Goal: Task Accomplishment & Management: Manage account settings

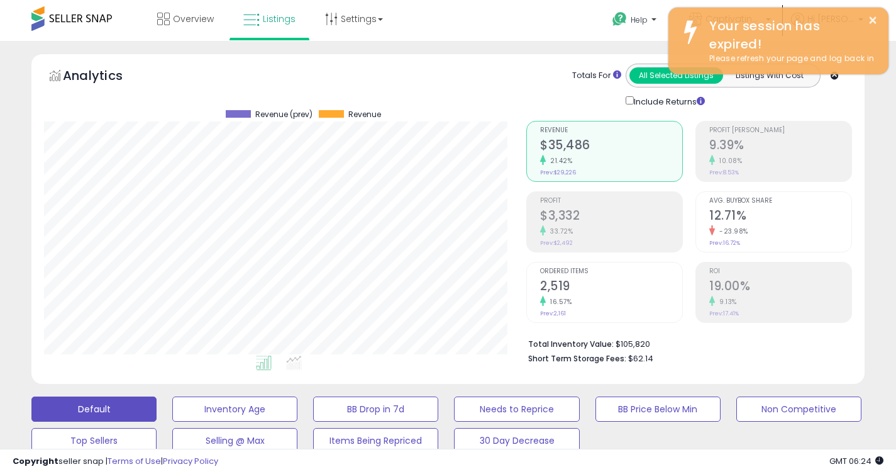
scroll to position [258, 482]
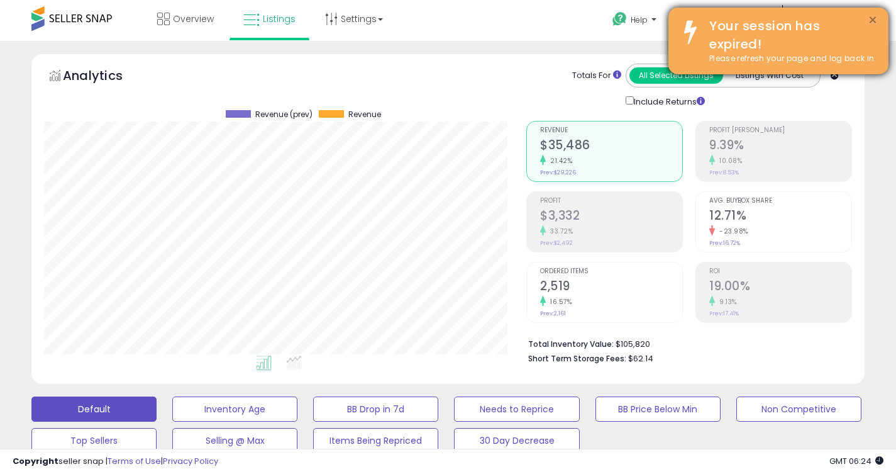
click at [868, 16] on button "×" at bounding box center [873, 21] width 10 height 16
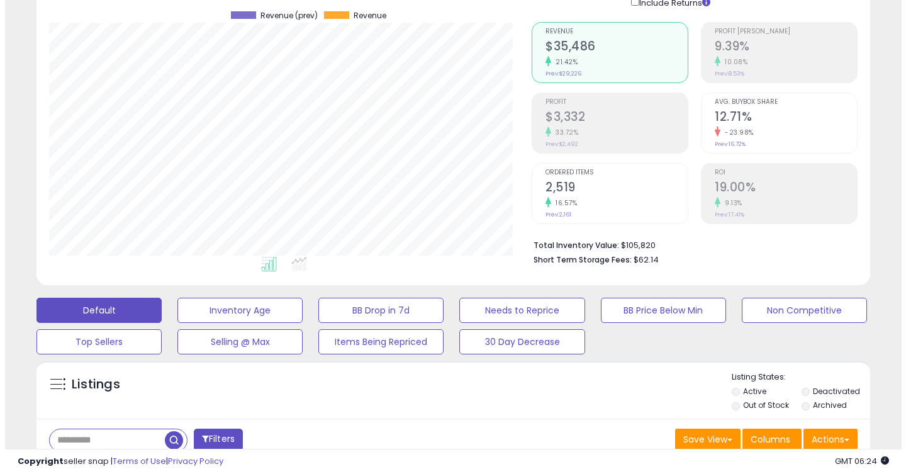
scroll to position [100, 0]
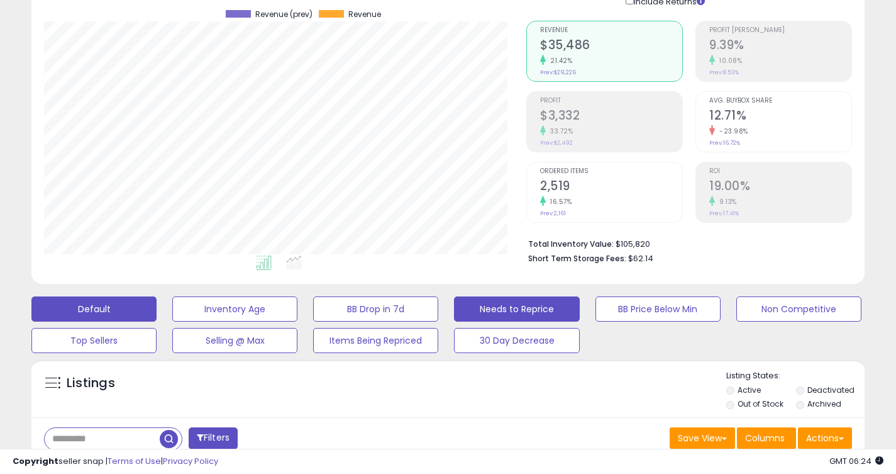
click at [298, 305] on button "Needs to Reprice" at bounding box center [234, 308] width 125 height 25
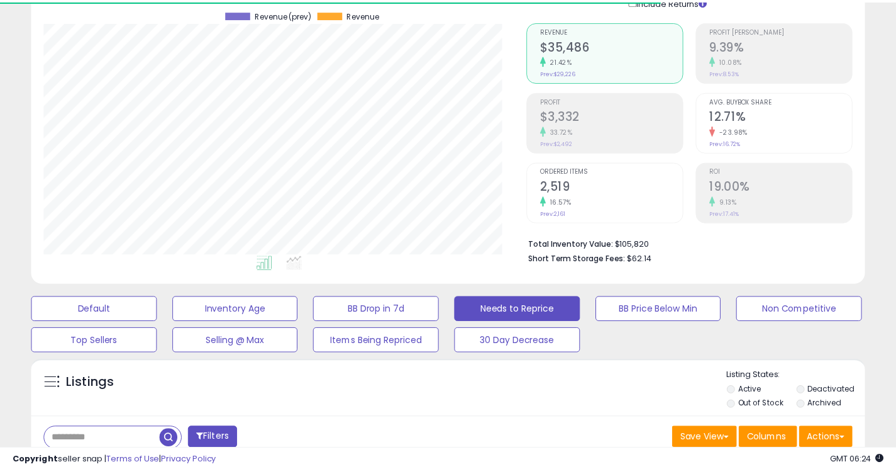
scroll to position [628802, 628577]
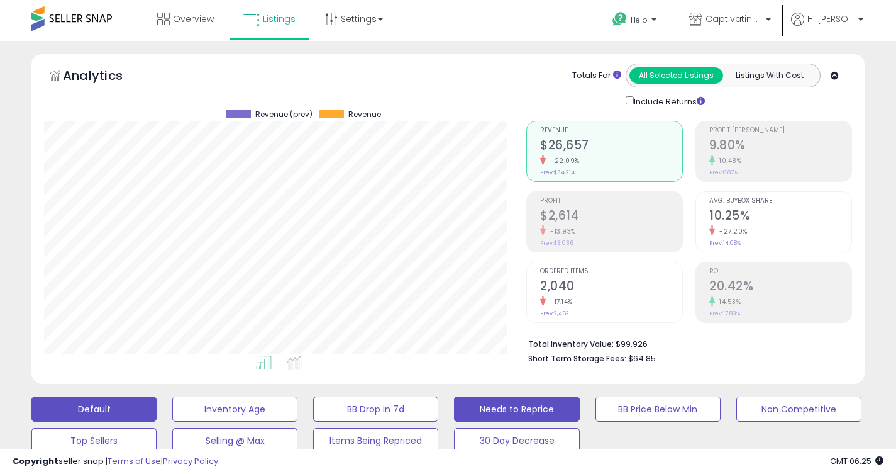
click at [298, 406] on button "Needs to Reprice" at bounding box center [234, 408] width 125 height 25
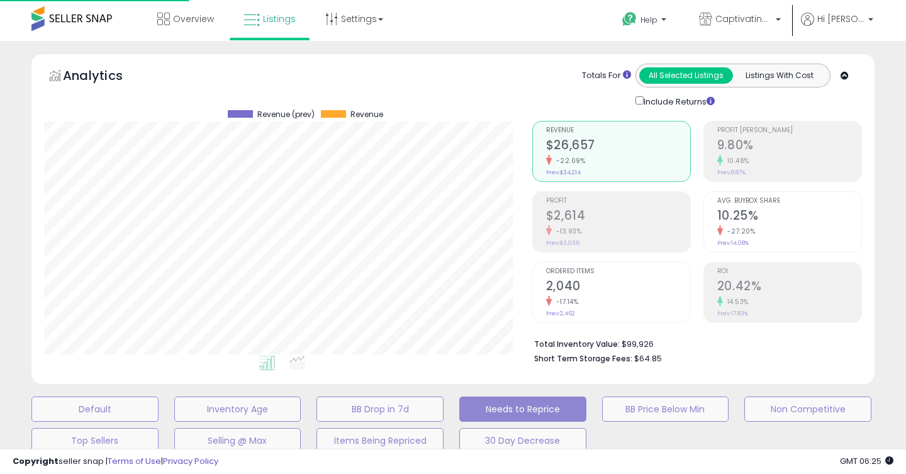
scroll to position [628802, 628571]
select select "**"
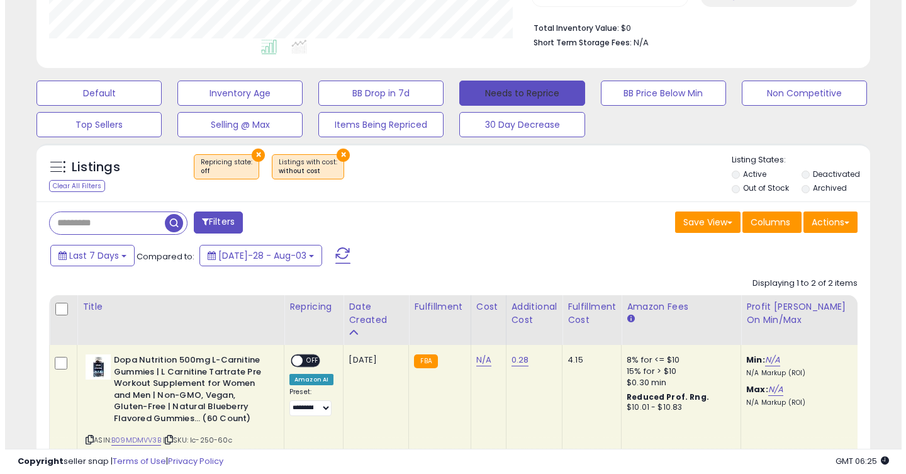
scroll to position [375, 0]
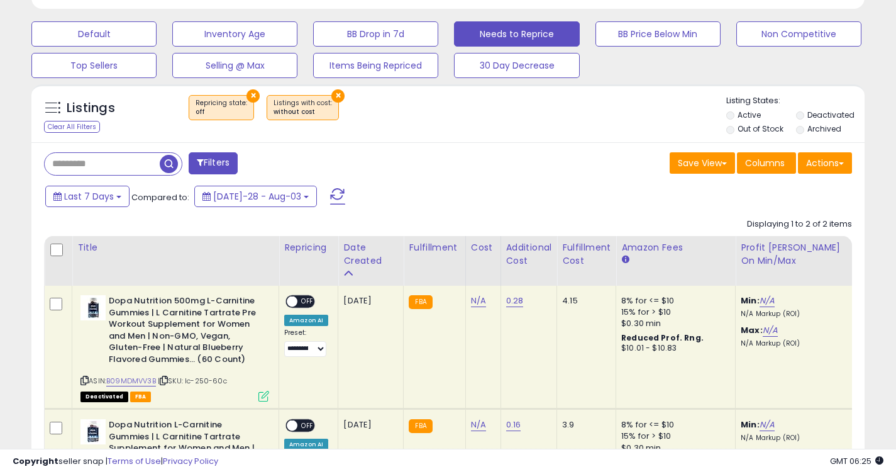
click at [332, 96] on button "×" at bounding box center [338, 95] width 13 height 13
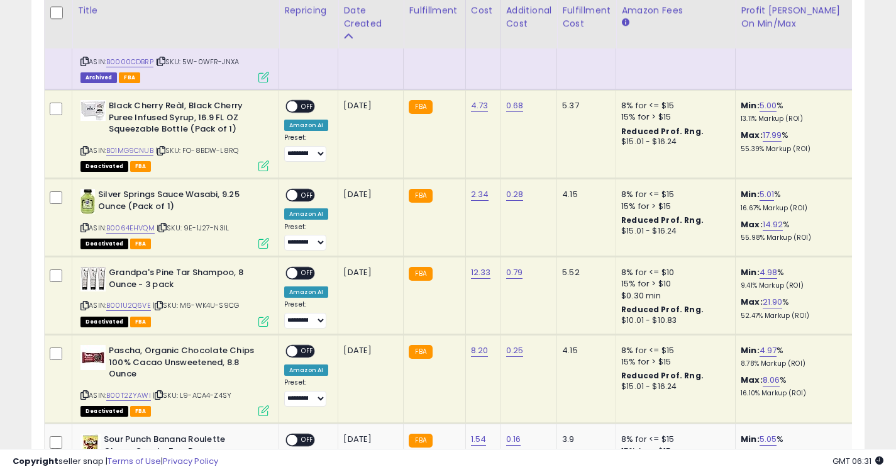
scroll to position [693, 0]
click at [63, 115] on td at bounding box center [59, 135] width 28 height 89
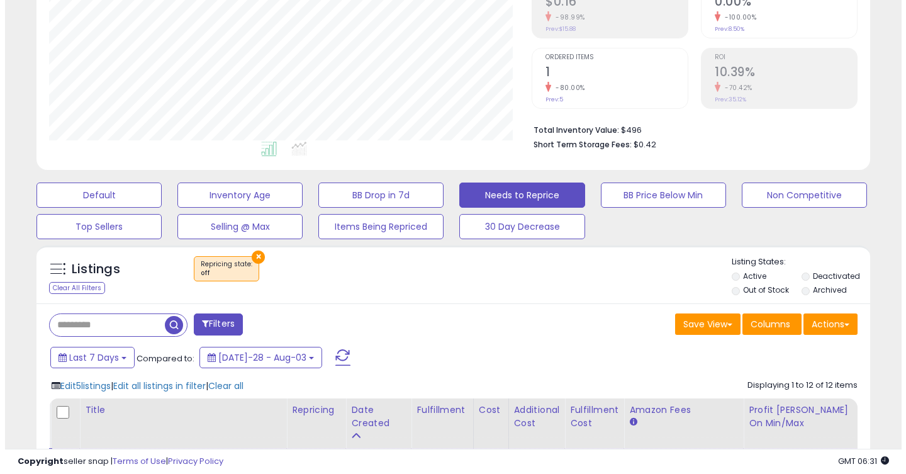
scroll to position [225, 0]
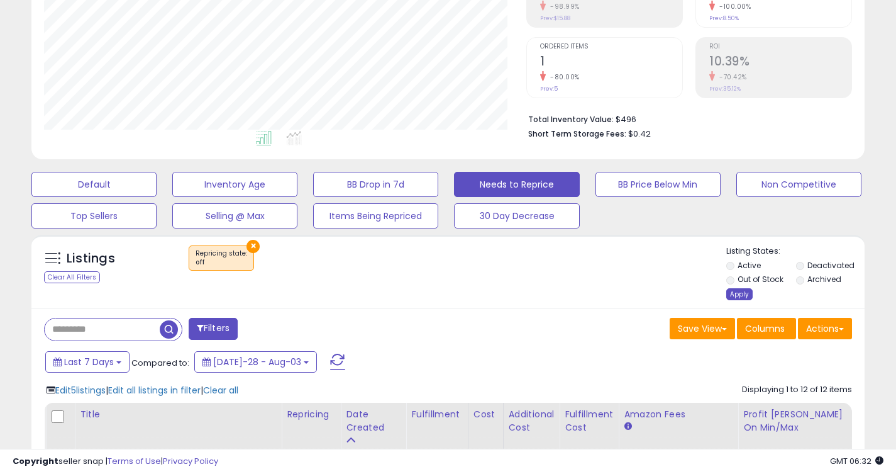
click at [744, 293] on div "Apply" at bounding box center [740, 294] width 26 height 12
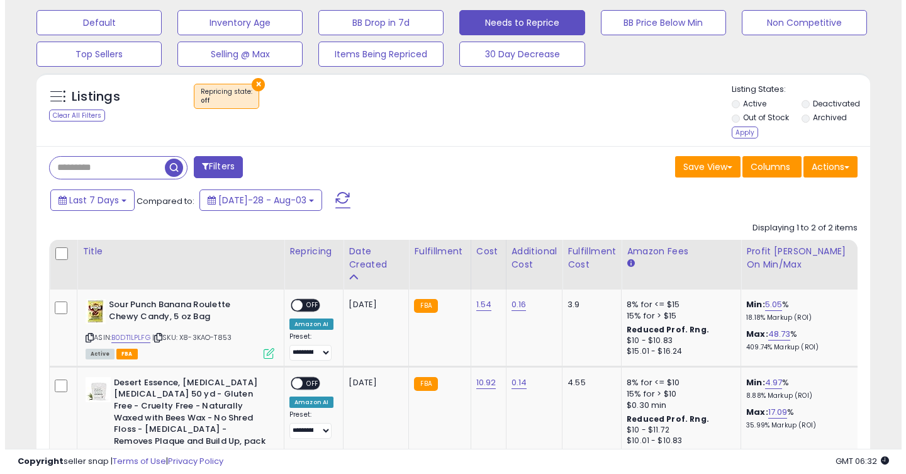
scroll to position [381, 0]
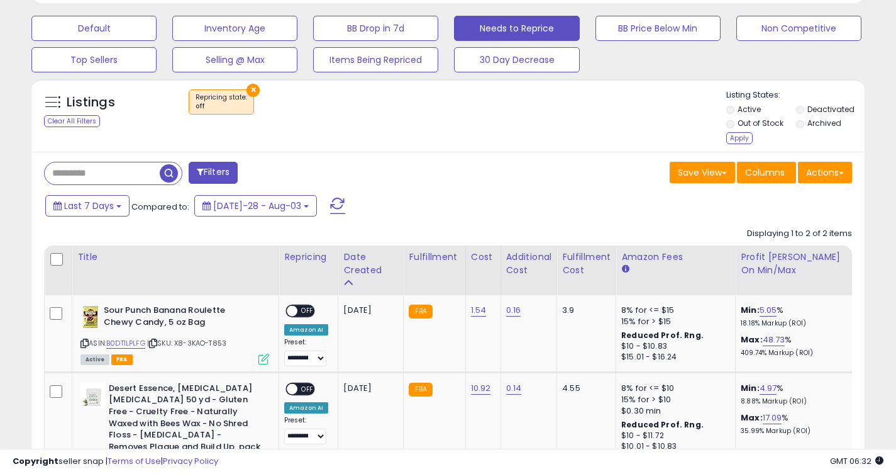
click at [250, 84] on button "×" at bounding box center [253, 90] width 13 height 13
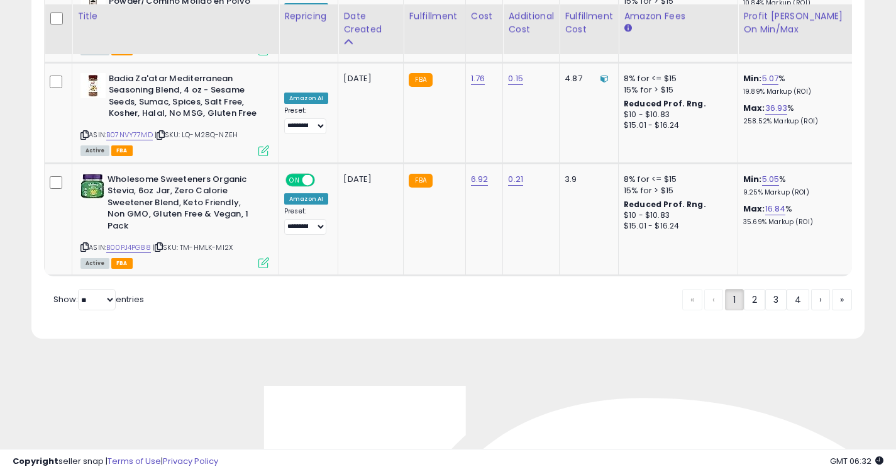
scroll to position [5152, 0]
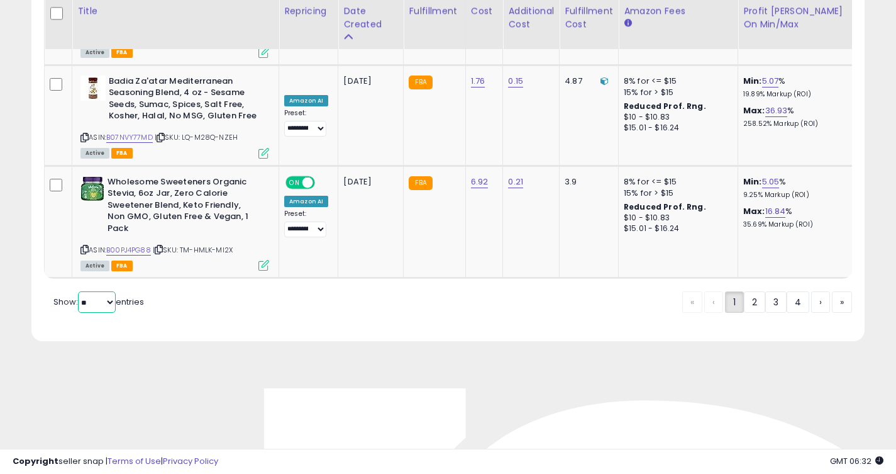
click at [99, 291] on select "** **" at bounding box center [97, 301] width 38 height 21
click at [751, 279] on div "« ‹ 1 2 3 4 › »" at bounding box center [768, 304] width 170 height 50
click at [787, 291] on link "2" at bounding box center [798, 301] width 23 height 21
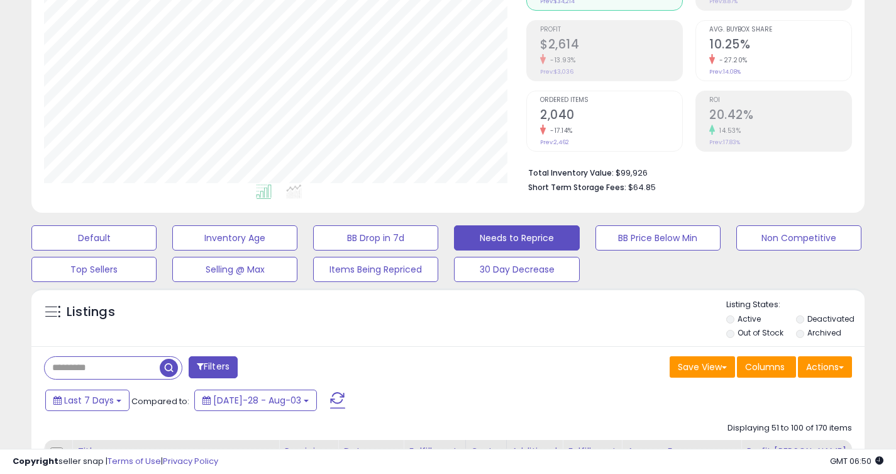
scroll to position [0, 0]
